Goal: Task Accomplishment & Management: Use online tool/utility

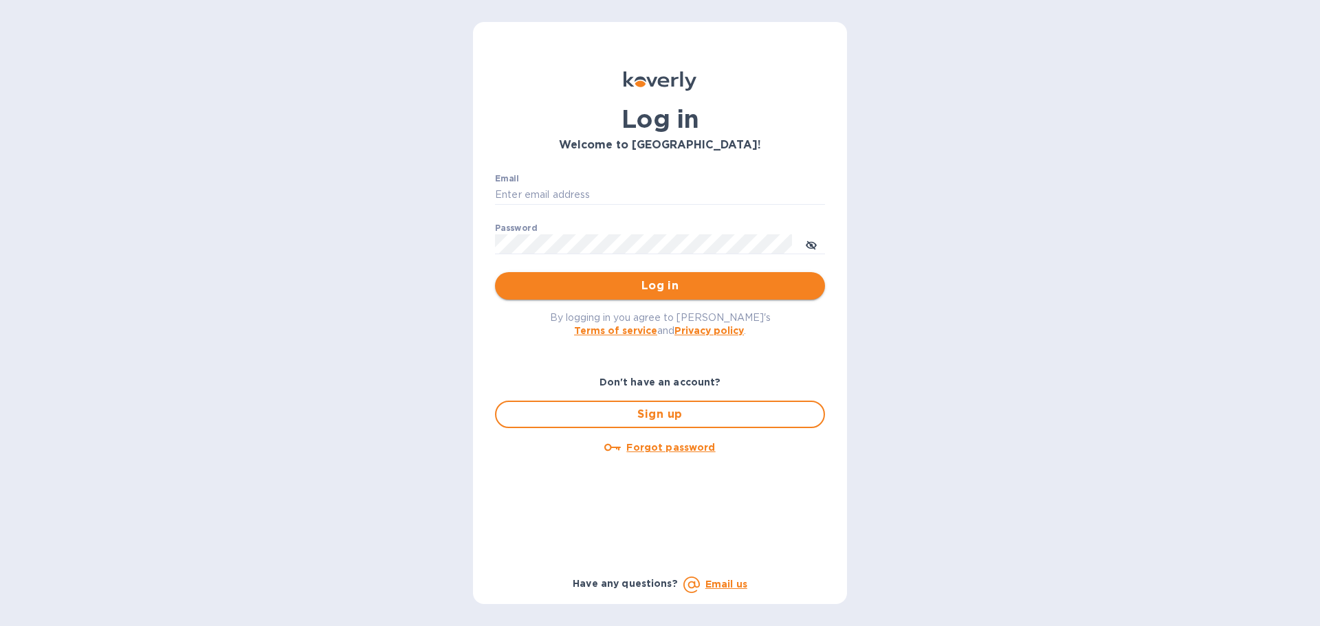
type input "dragonx.texas@gmail.com"
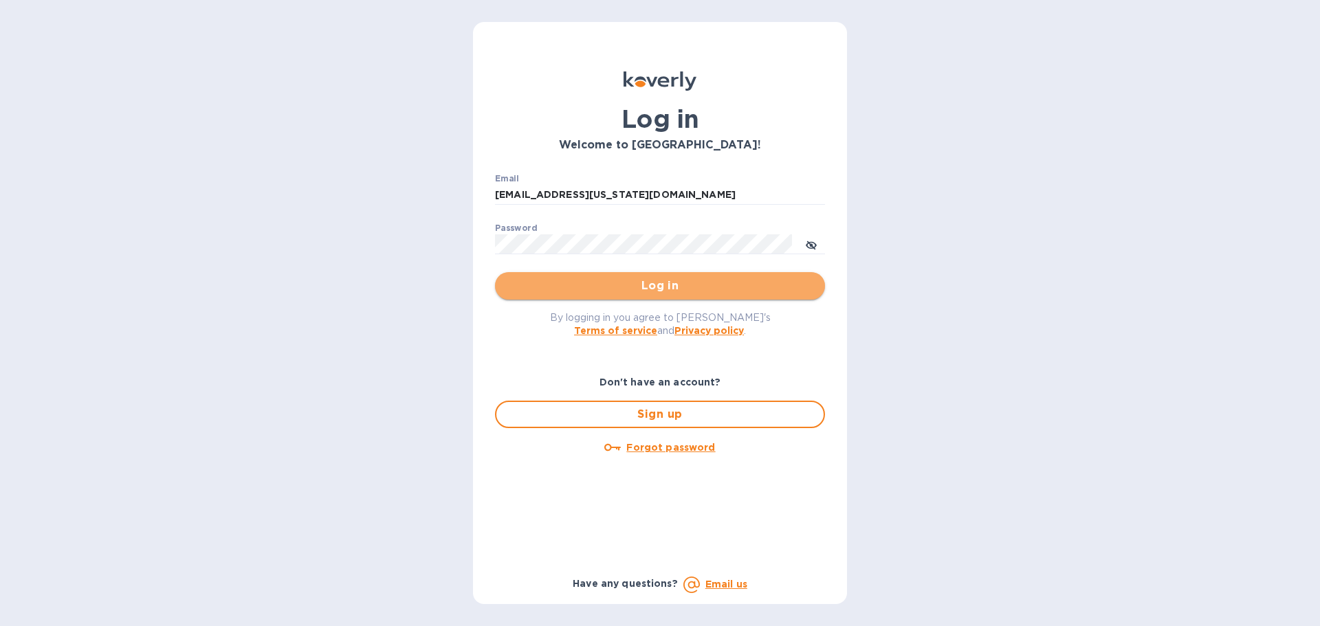
click at [674, 289] on span "Log in" at bounding box center [660, 286] width 308 height 16
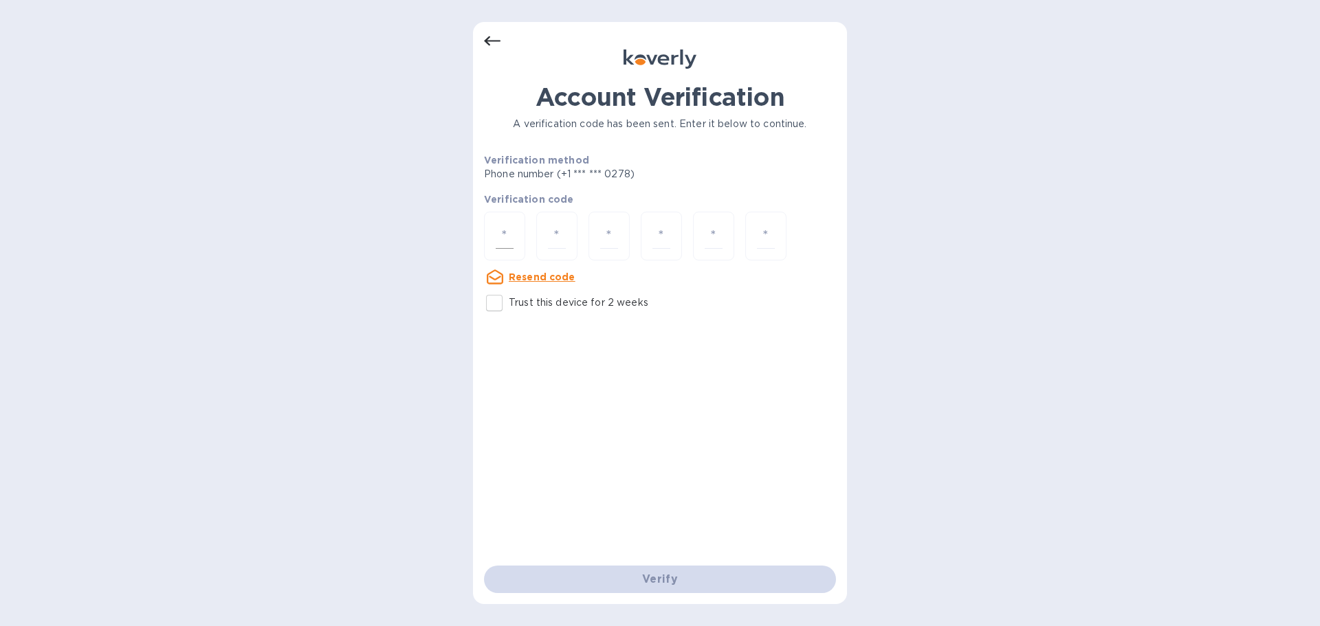
click at [503, 237] on input "number" at bounding box center [505, 235] width 18 height 25
type input "4"
type input "1"
type input "8"
type input "4"
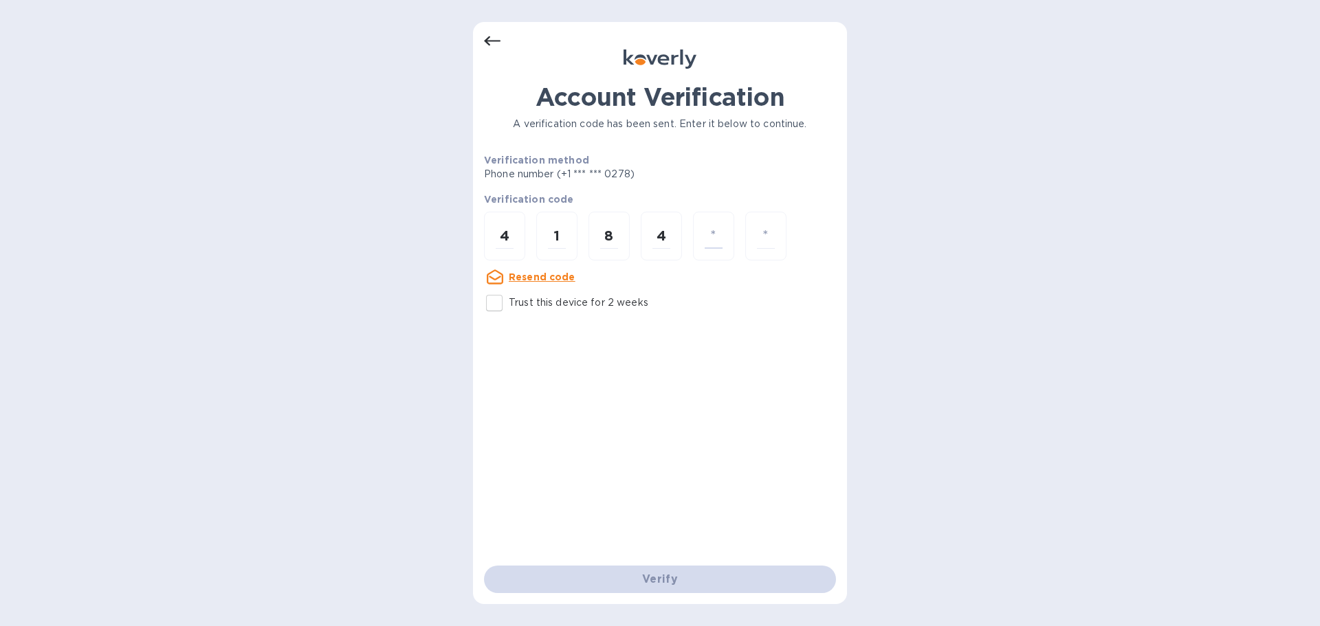
type input "6"
type input "5"
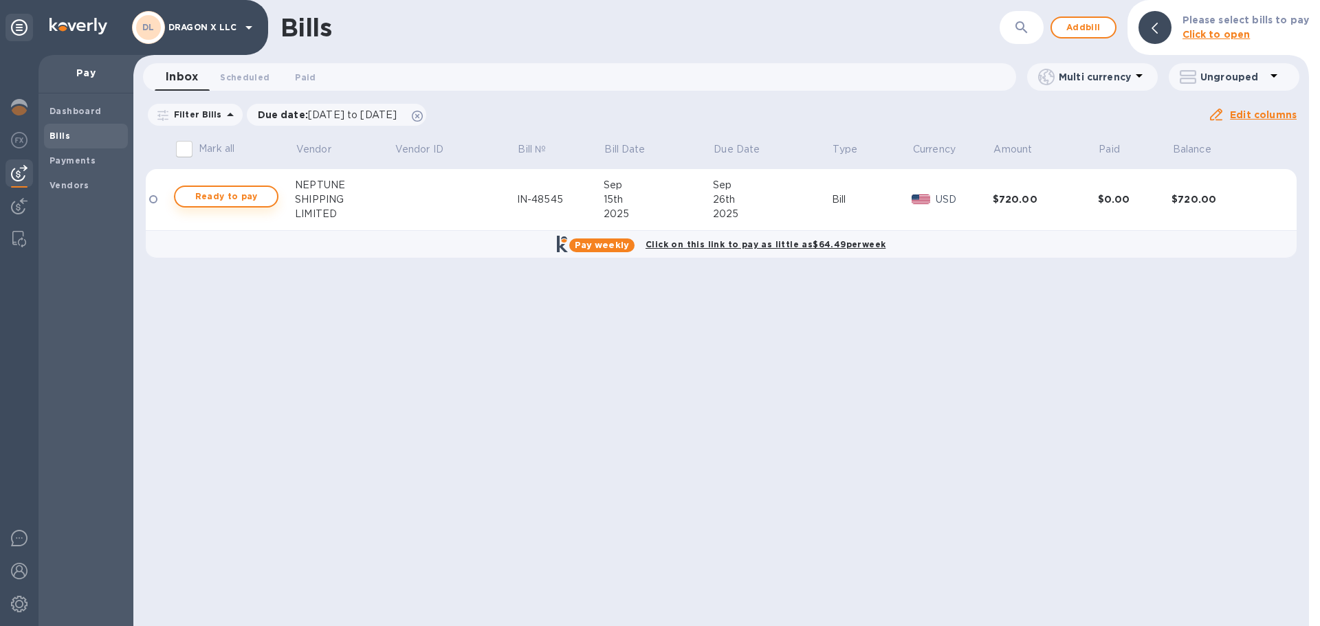
click at [239, 195] on span "Ready to pay" at bounding box center [226, 196] width 80 height 16
checkbox input "true"
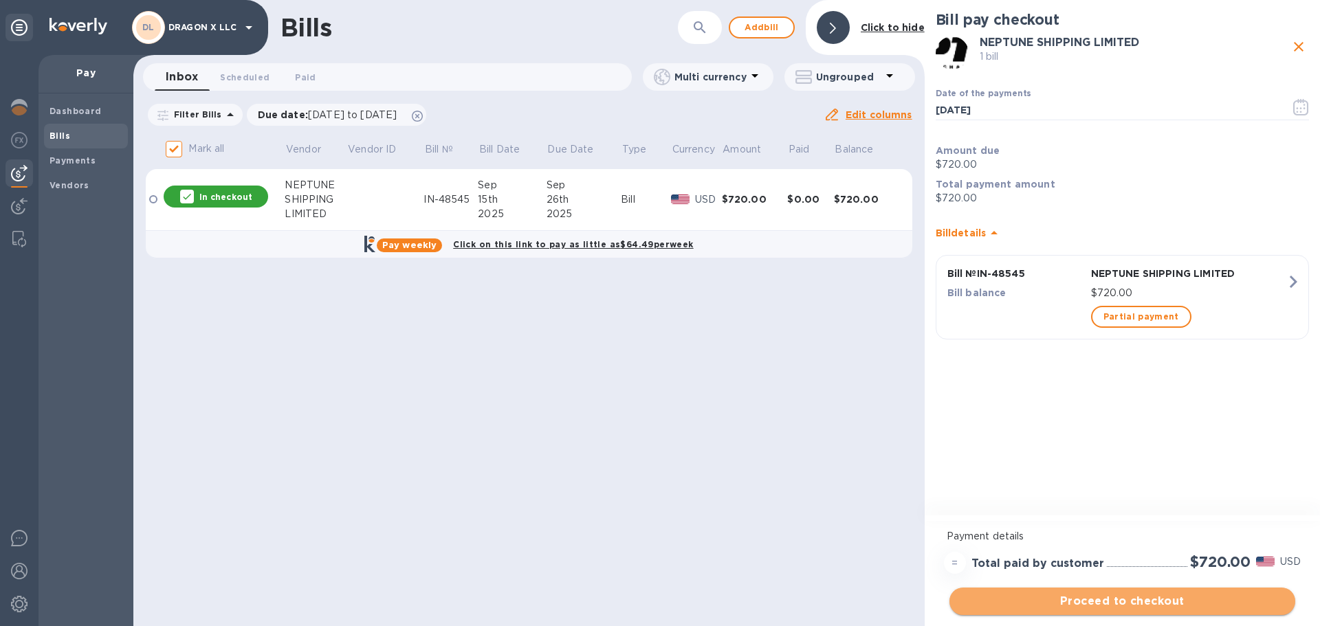
click at [1178, 596] on span "Proceed to checkout" at bounding box center [1122, 601] width 324 height 16
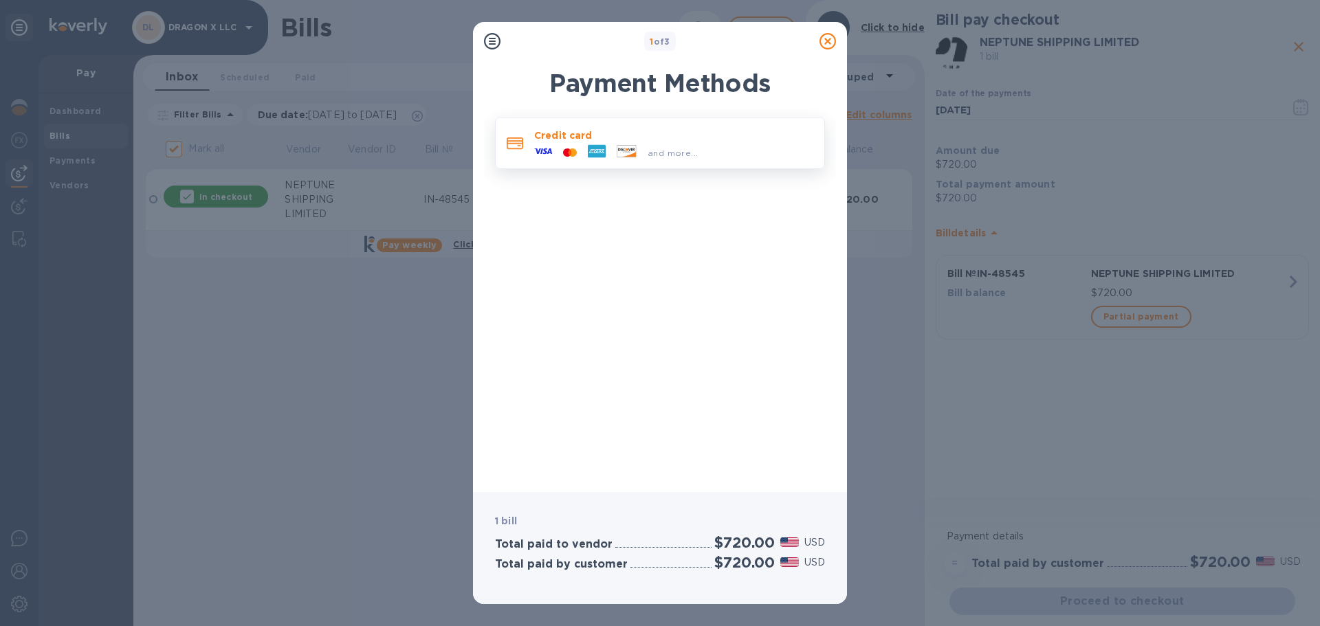
click at [717, 154] on div "and more..." at bounding box center [673, 149] width 279 height 15
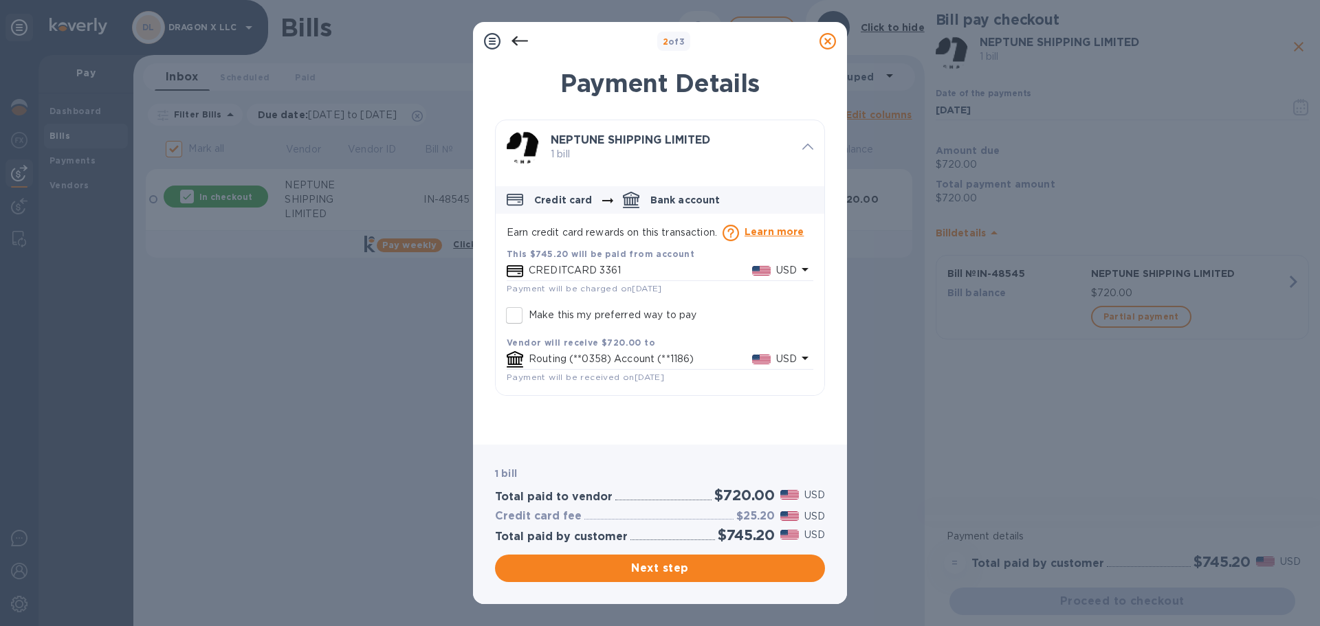
click at [517, 40] on icon at bounding box center [519, 41] width 16 height 16
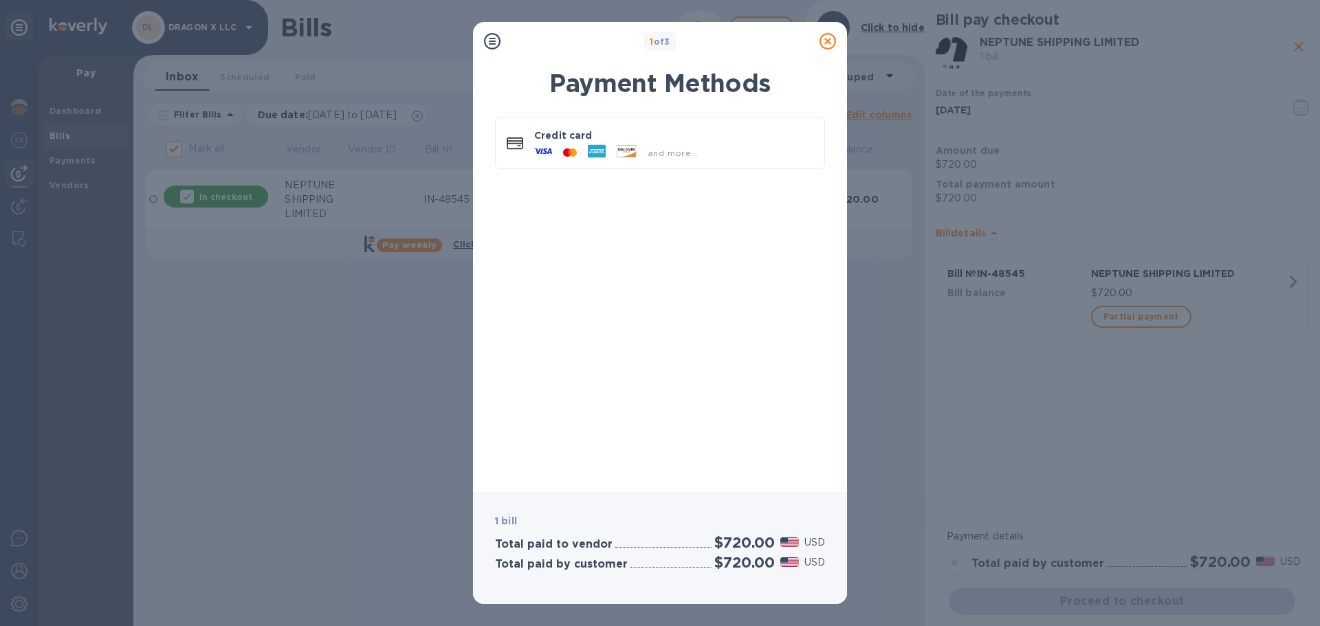
click at [831, 43] on icon at bounding box center [827, 41] width 16 height 16
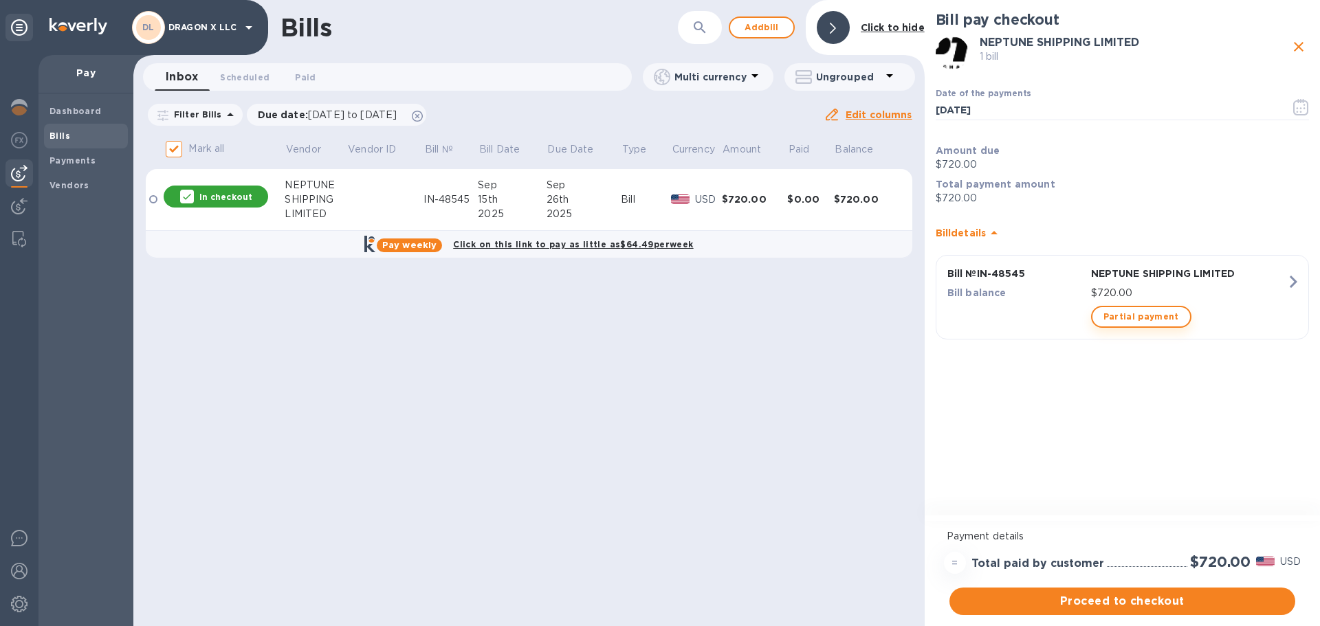
click at [1139, 312] on span "Partial payment" at bounding box center [1141, 317] width 76 height 16
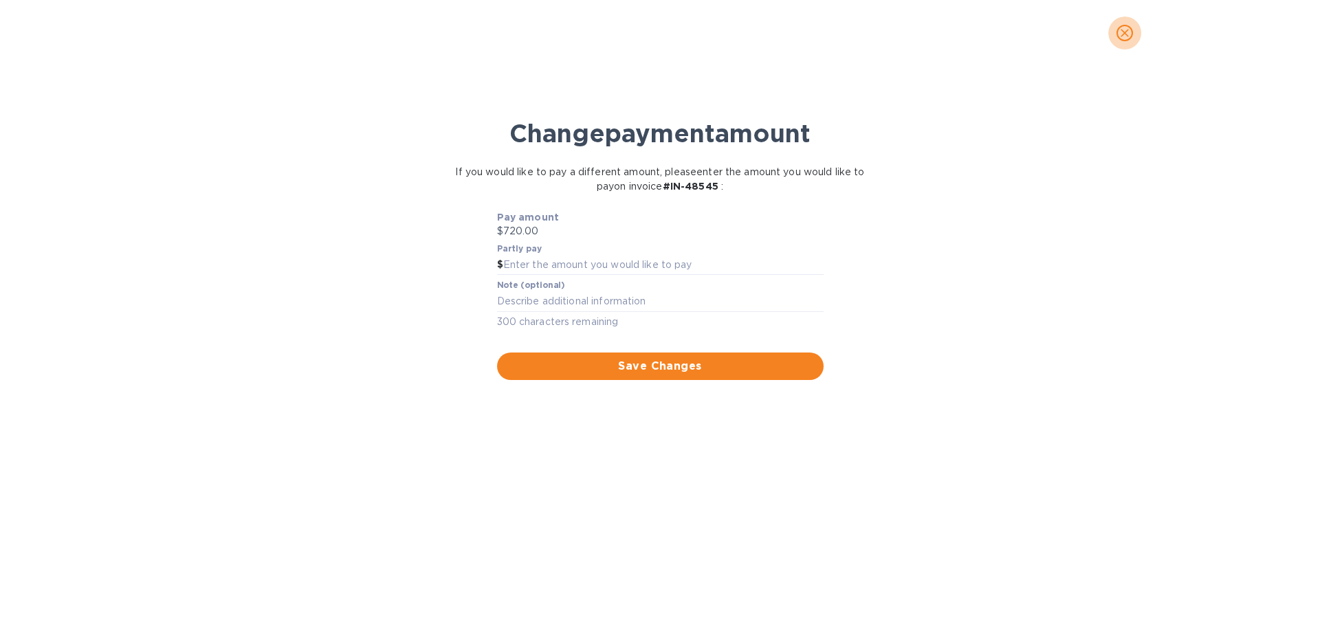
click at [1127, 34] on icon "close" at bounding box center [1125, 33] width 14 height 14
